Goal: Information Seeking & Learning: Find specific fact

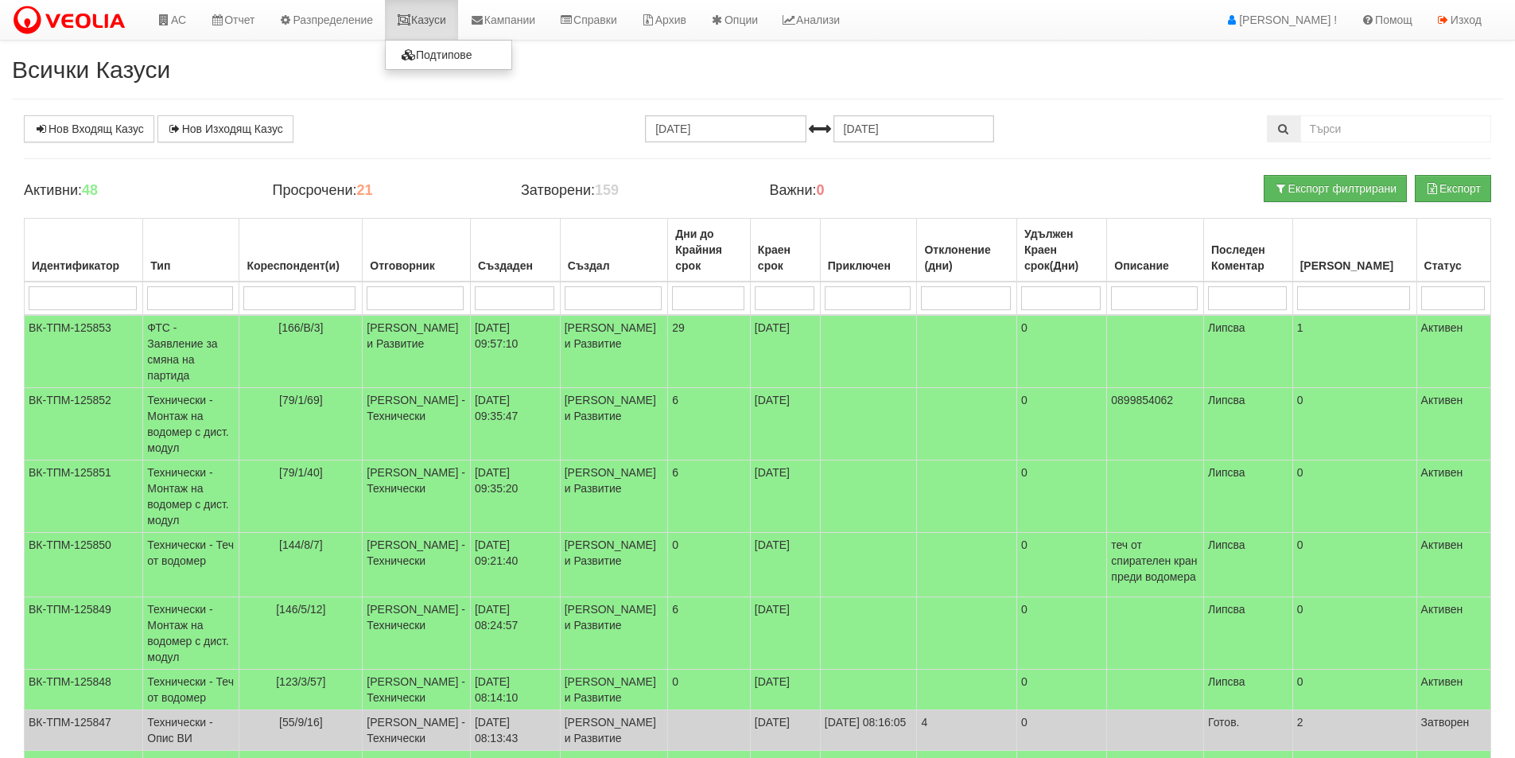
click at [433, 11] on link "Казуси" at bounding box center [421, 20] width 73 height 40
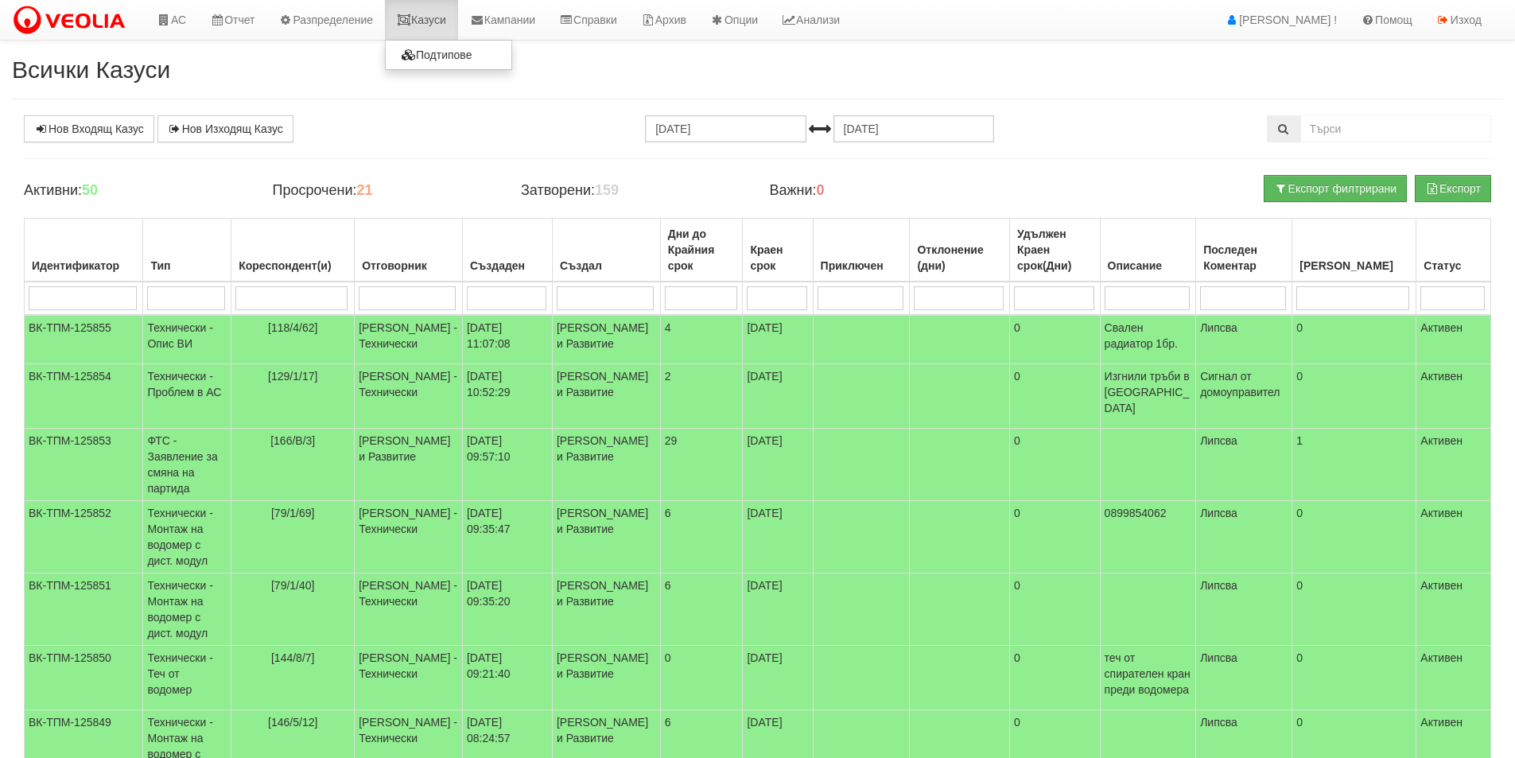
click at [435, 20] on link "Казуси" at bounding box center [421, 20] width 73 height 40
click at [463, 409] on td "[PERSON_NAME] - Технически" at bounding box center [409, 396] width 108 height 64
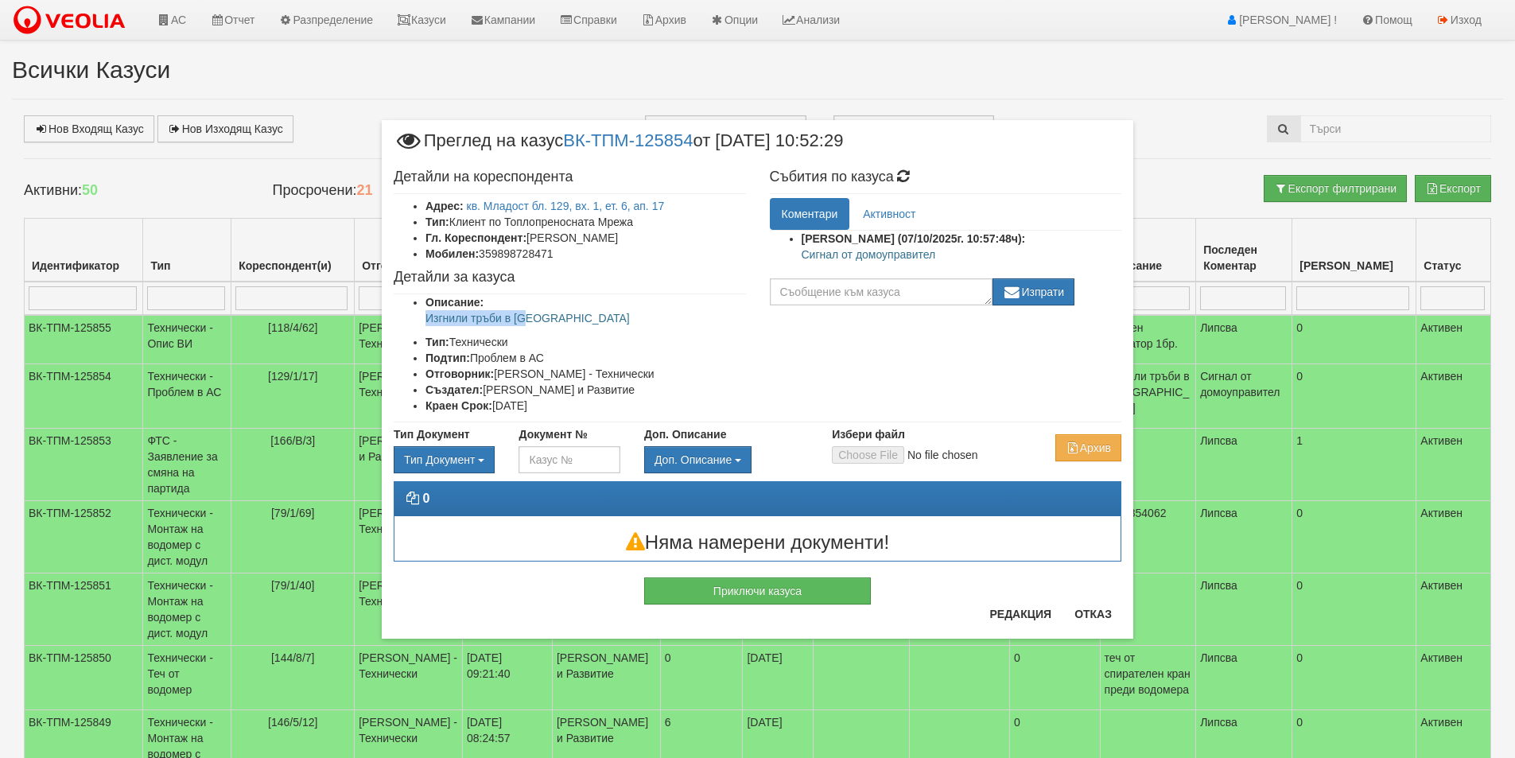
drag, startPoint x: 552, startPoint y: 320, endPoint x: 422, endPoint y: 324, distance: 129.7
click at [422, 324] on ul "Описание: Изгнили тръби в АС Тип: Технически Подтип: Проблем в АС Отговорник: […" at bounding box center [570, 353] width 352 height 119
copy p "Изгнили тръби в [GEOGRAPHIC_DATA]"
click at [1084, 611] on button "Отказ" at bounding box center [1093, 613] width 56 height 25
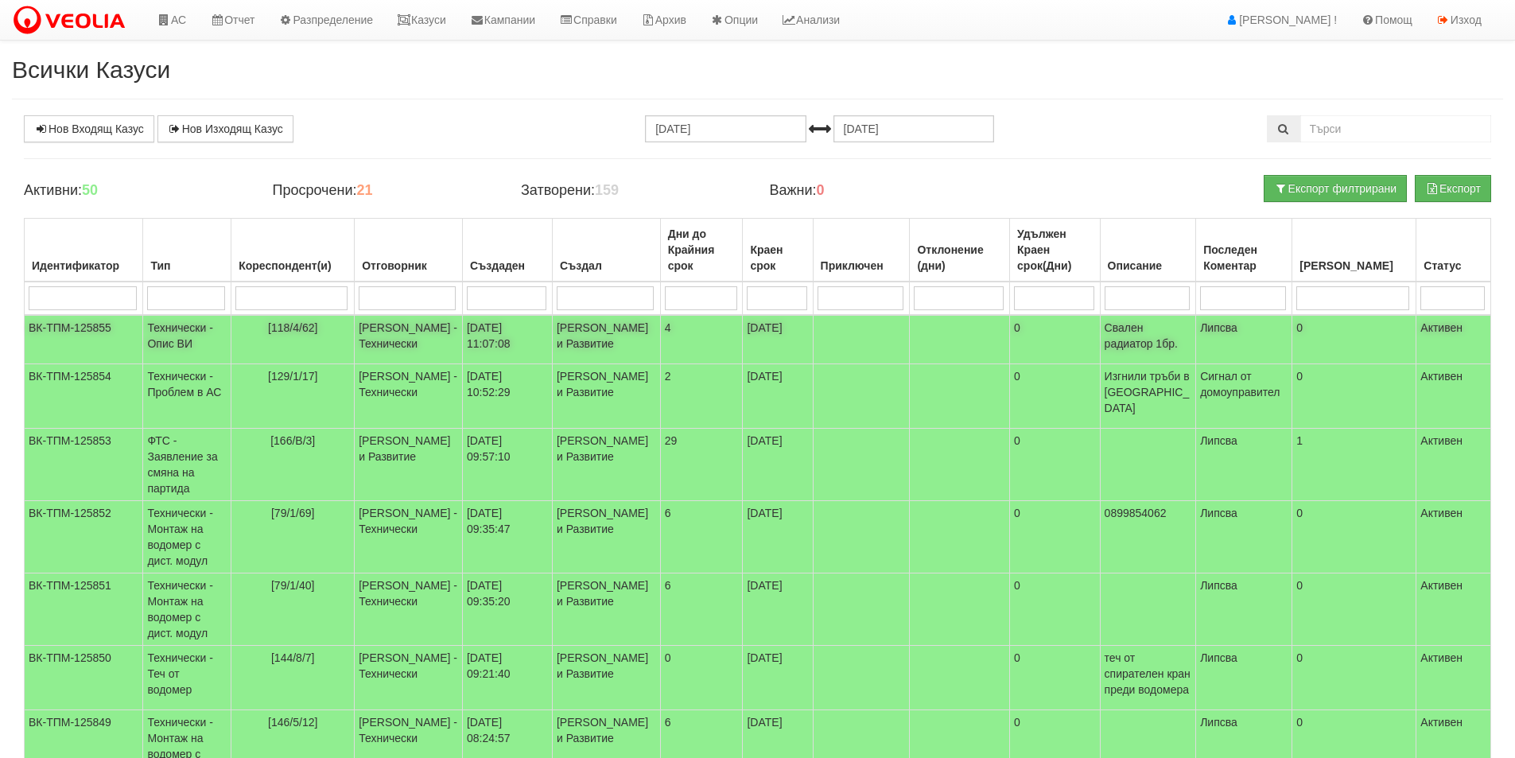
click at [414, 351] on td "[PERSON_NAME] - Технически" at bounding box center [409, 339] width 108 height 49
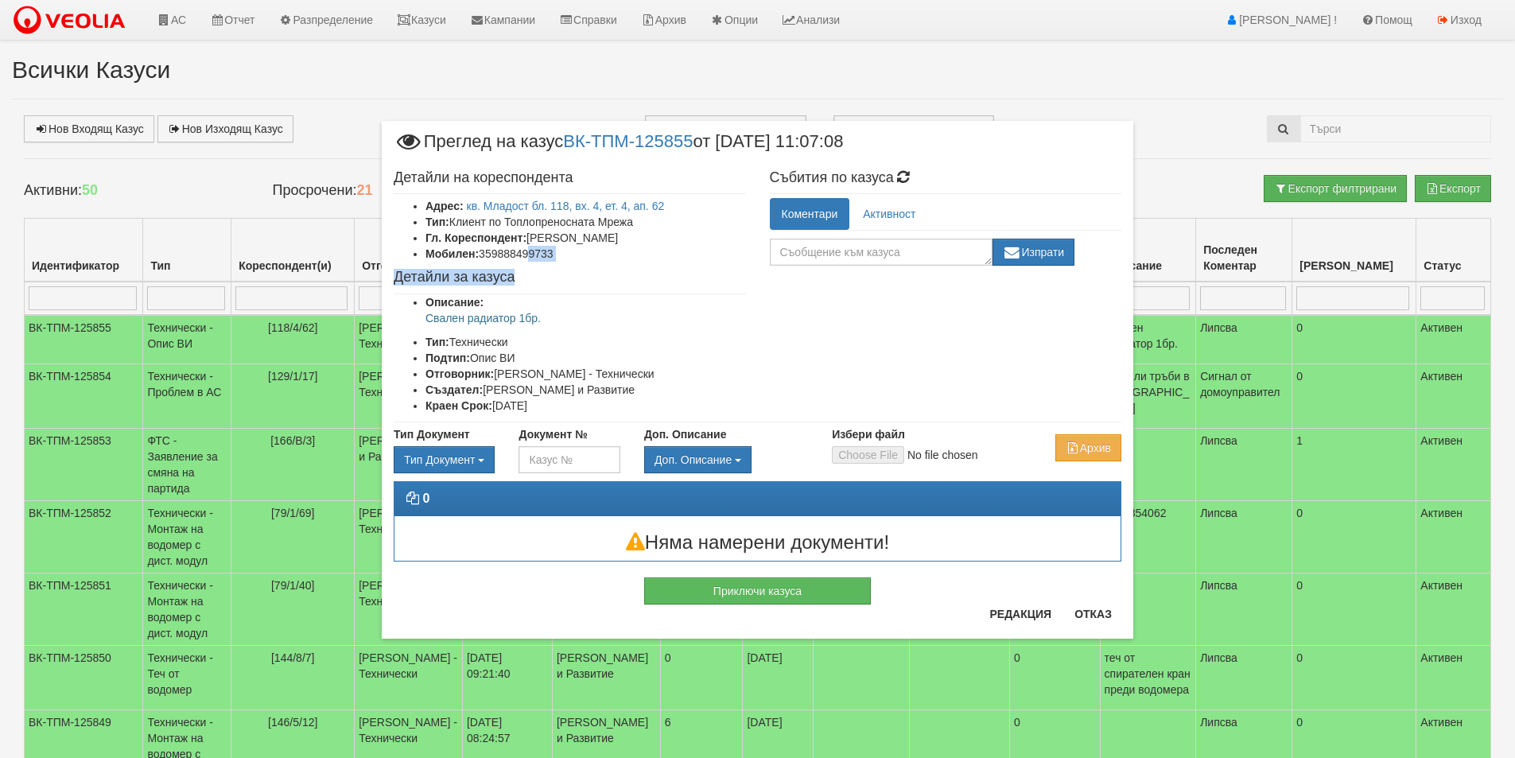
drag, startPoint x: 580, startPoint y: 264, endPoint x: 531, endPoint y: 262, distance: 48.6
click at [531, 262] on div "Детайли на кореспондента Адрес: кв. Младост бл. 118, вх. 4, ет. 4, ап. 62 Тип: …" at bounding box center [570, 292] width 376 height 260
click at [584, 258] on li "Мобилен: 359888499733" at bounding box center [585, 254] width 320 height 16
click at [573, 254] on li "Мобилен: 359888499733" at bounding box center [585, 254] width 320 height 16
drag, startPoint x: 576, startPoint y: 252, endPoint x: 483, endPoint y: 253, distance: 93.8
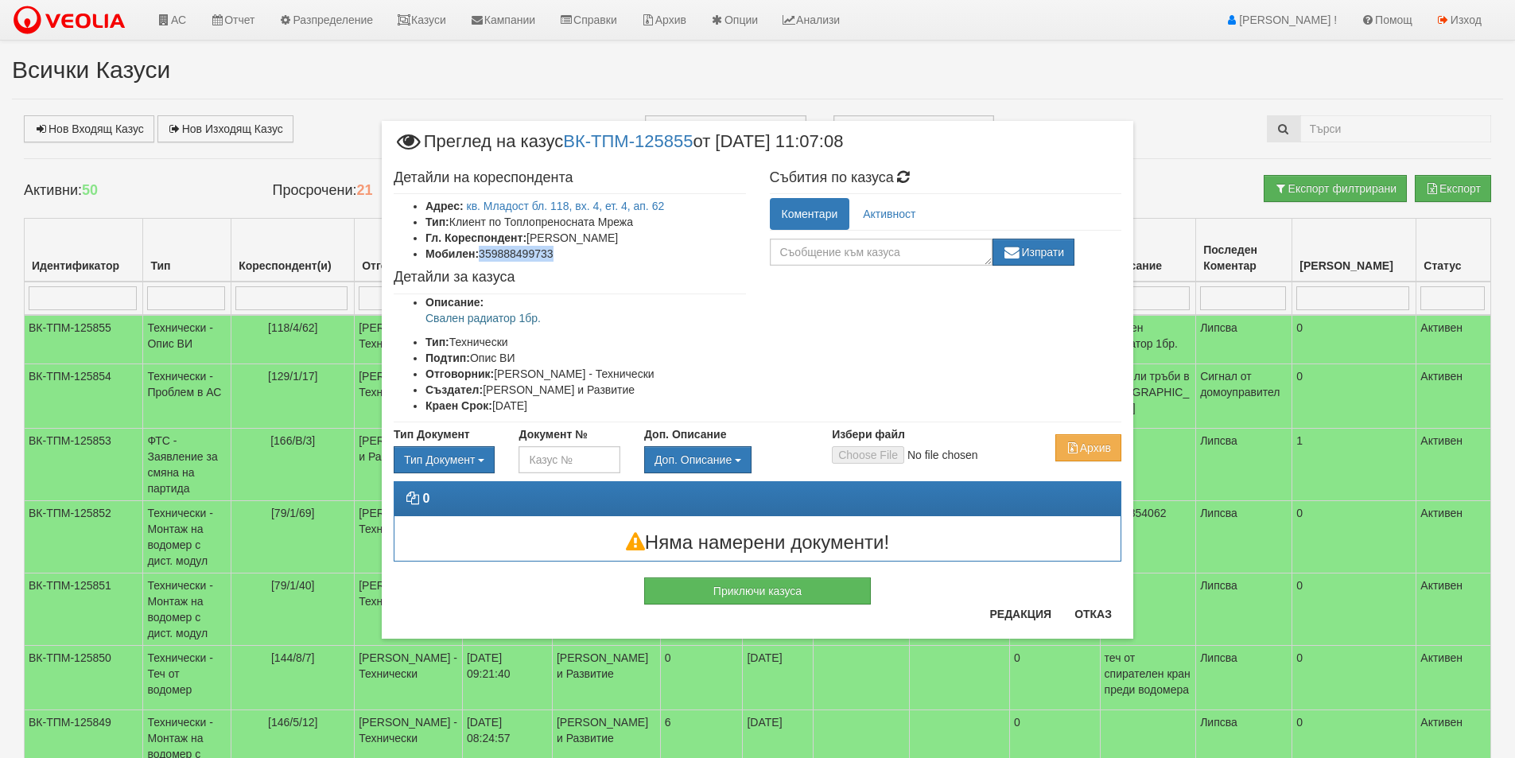
click at [483, 253] on li "Мобилен: 359888499733" at bounding box center [585, 254] width 320 height 16
copy li "359888499733"
drag, startPoint x: 603, startPoint y: 321, endPoint x: 414, endPoint y: 322, distance: 188.5
click at [414, 322] on ul "Описание: Свален радиатор 1бр. Тип: Технически Подтип: Опис ВИ Отговорник: [PER…" at bounding box center [570, 353] width 352 height 119
copy p "Свален радиатор 1бр."
